Goal: Information Seeking & Learning: Find specific page/section

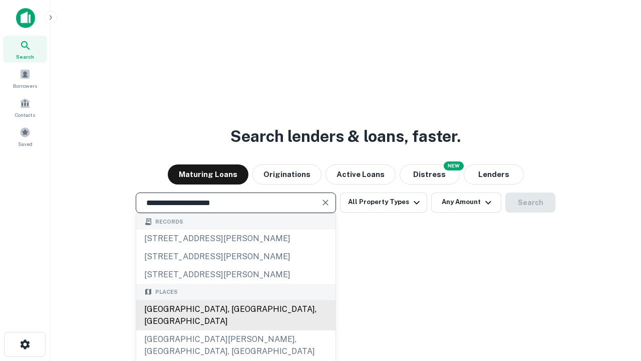
click at [235, 330] on div "[GEOGRAPHIC_DATA], [GEOGRAPHIC_DATA], [GEOGRAPHIC_DATA]" at bounding box center [235, 315] width 199 height 30
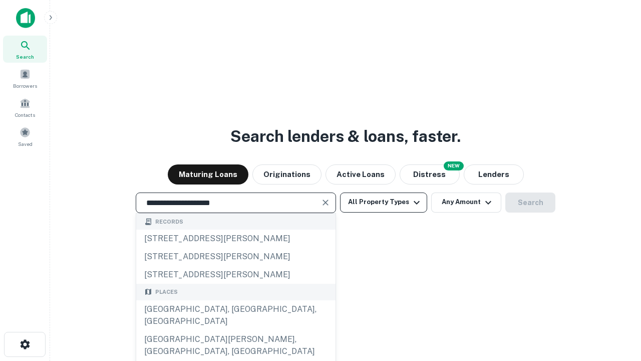
type input "**********"
click at [384, 202] on button "All Property Types" at bounding box center [383, 202] width 87 height 20
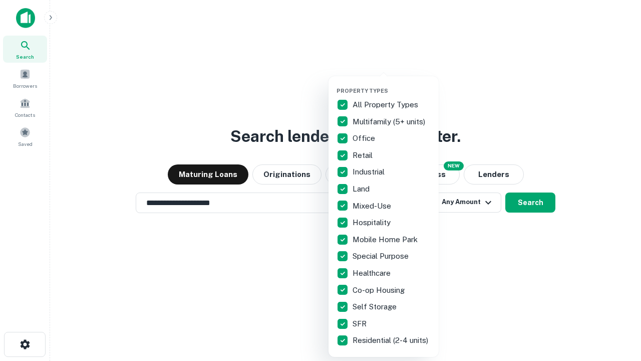
click at [392, 84] on button "button" at bounding box center [392, 84] width 110 height 1
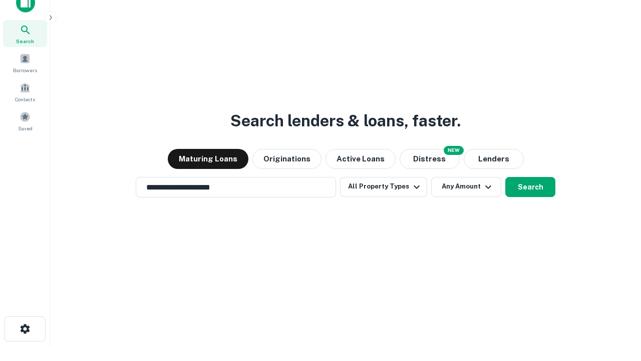
scroll to position [6, 121]
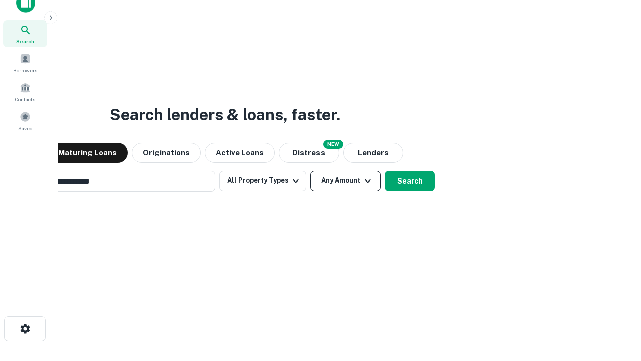
click at [310, 171] on button "Any Amount" at bounding box center [345, 181] width 70 height 20
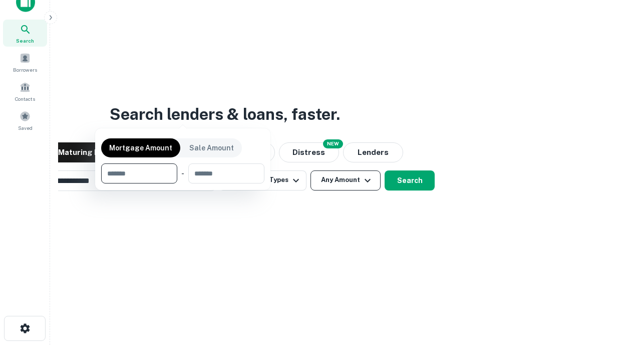
scroll to position [72, 283]
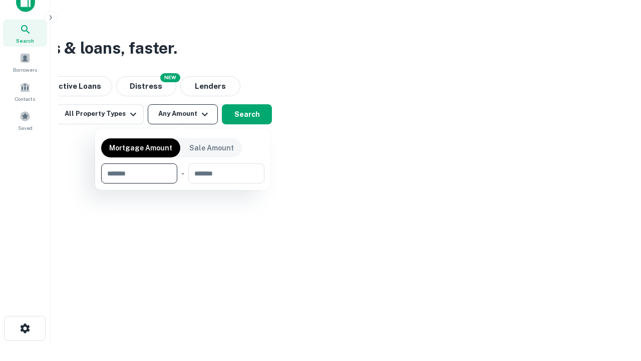
type input "*******"
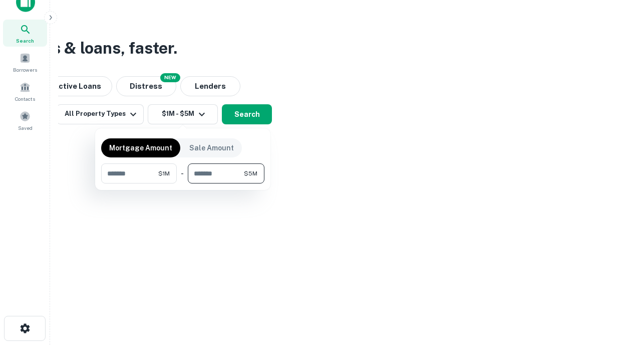
type input "*******"
click at [183, 183] on button "button" at bounding box center [182, 183] width 163 height 1
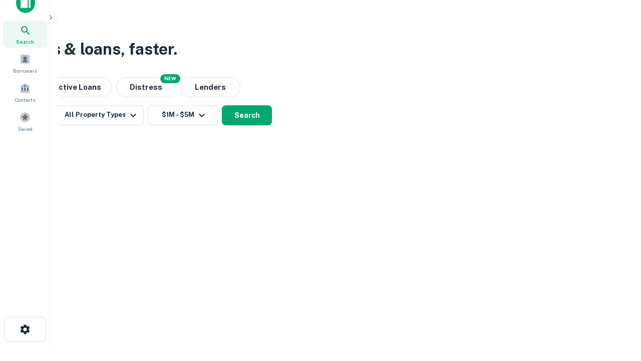
scroll to position [6, 185]
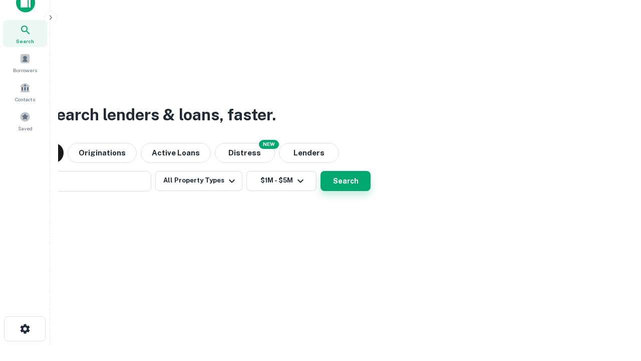
click at [320, 171] on button "Search" at bounding box center [345, 181] width 50 height 20
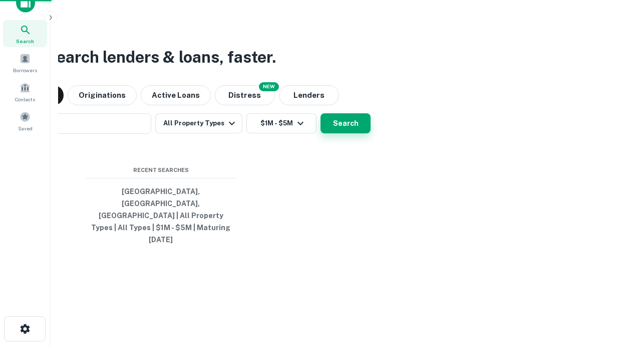
scroll to position [27, 283]
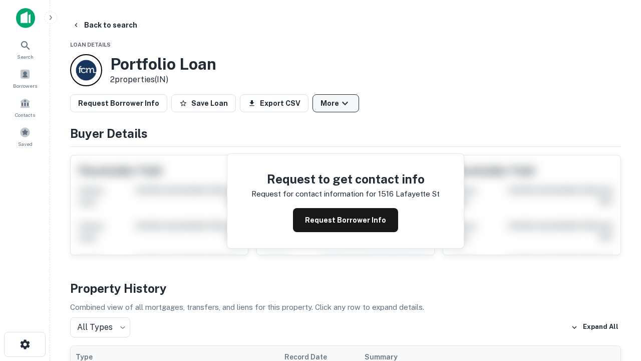
click at [336, 103] on button "More" at bounding box center [335, 103] width 47 height 18
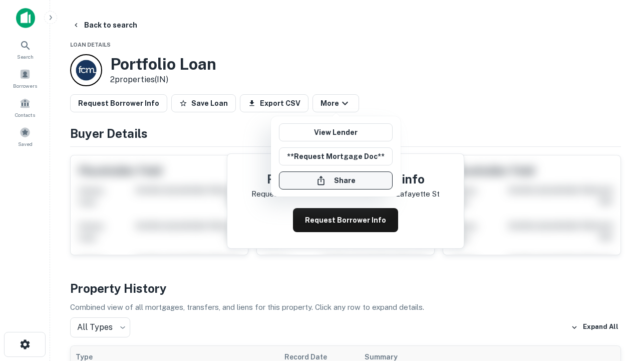
click at [336, 180] on button "Share" at bounding box center [336, 180] width 114 height 18
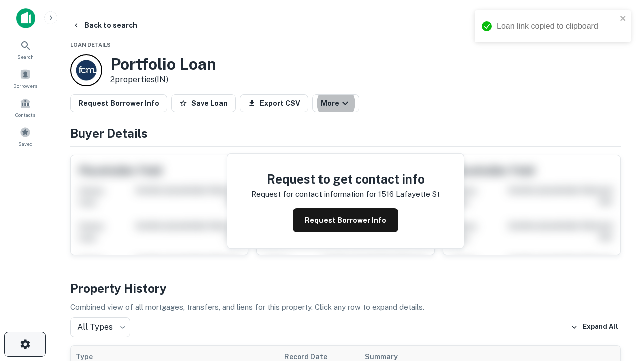
click at [25, 344] on icon "button" at bounding box center [25, 344] width 12 height 12
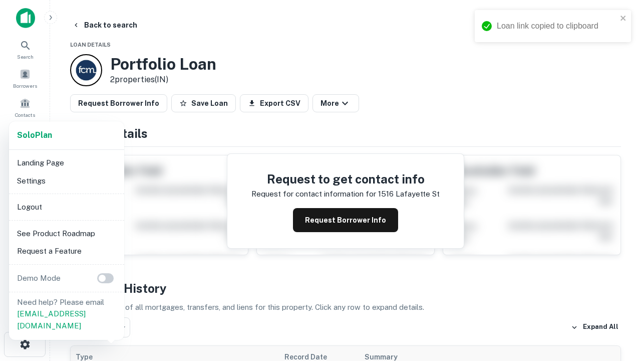
click at [66, 206] on li "Logout" at bounding box center [66, 207] width 107 height 18
